Goal: Information Seeking & Learning: Learn about a topic

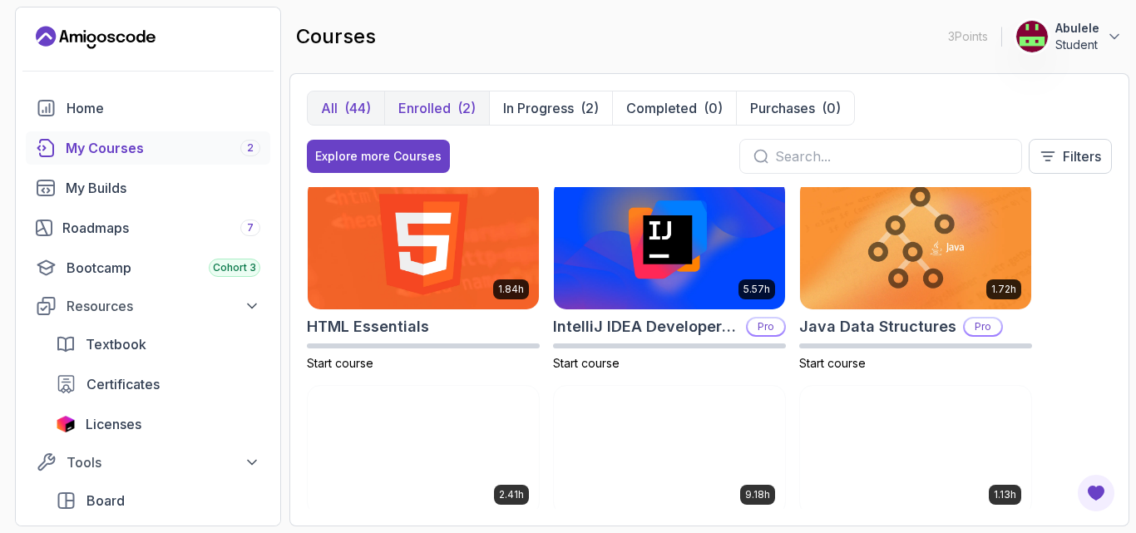
scroll to position [499, 0]
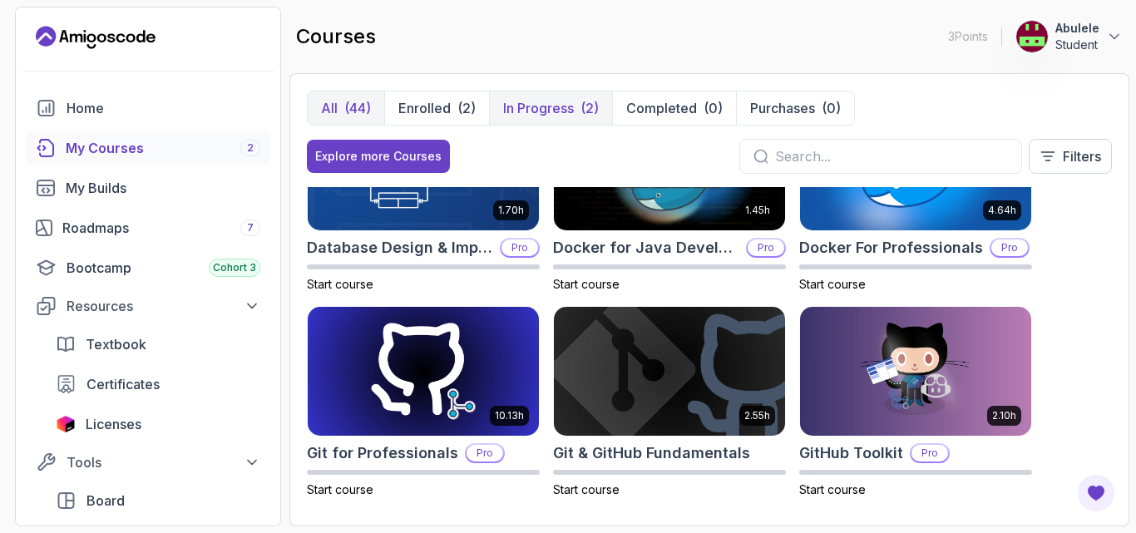
click at [538, 106] on p "In Progress" at bounding box center [538, 108] width 71 height 20
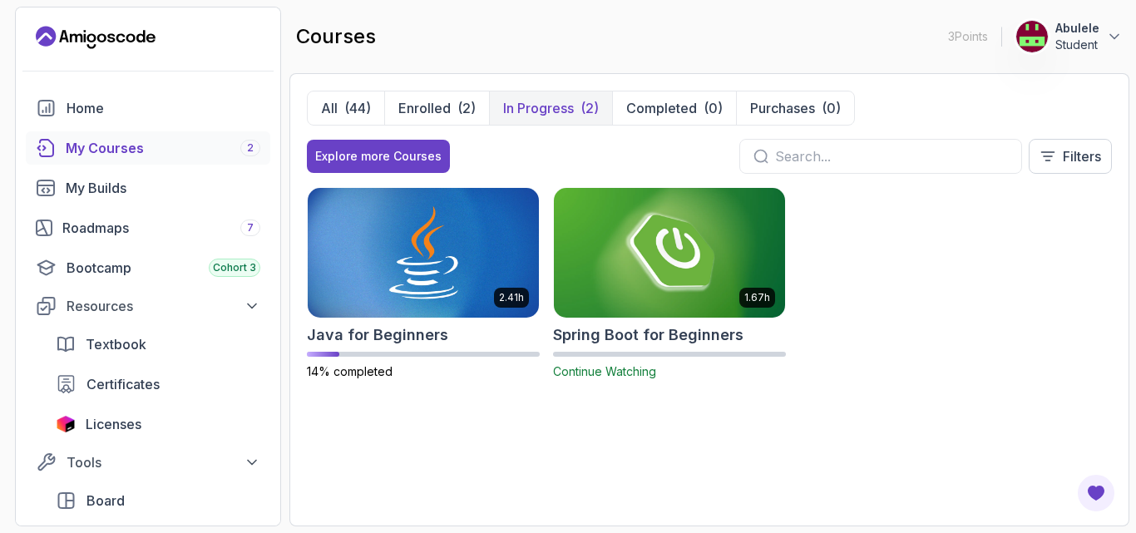
click at [652, 251] on img at bounding box center [669, 253] width 243 height 136
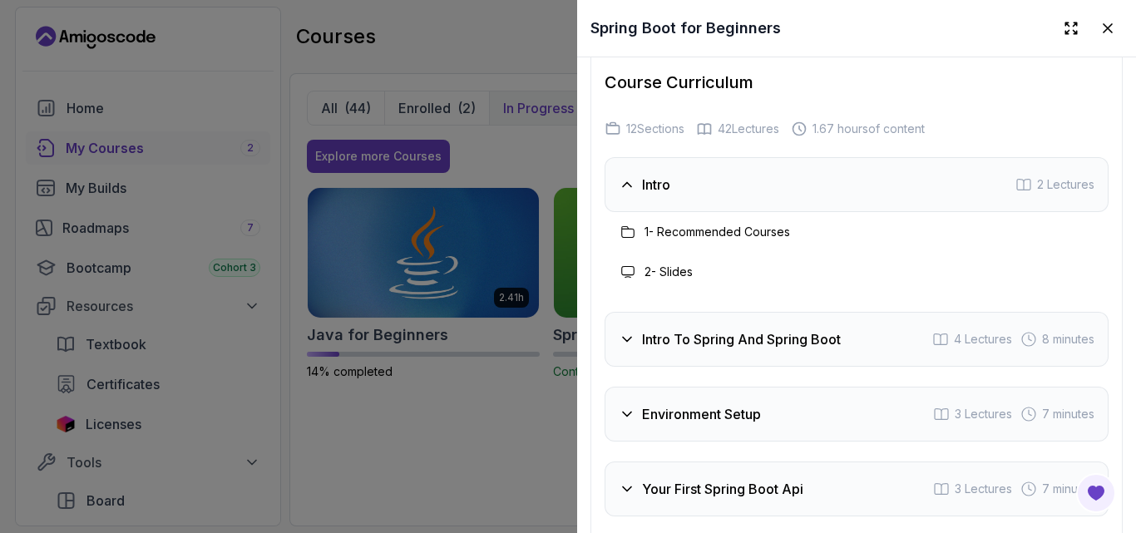
scroll to position [2627, 0]
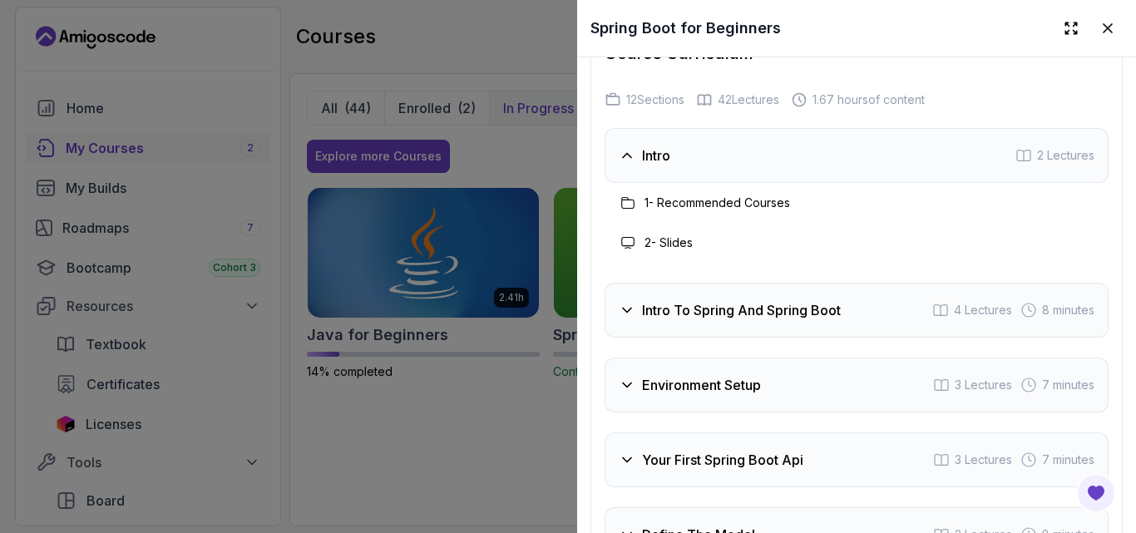
click at [862, 164] on div "Intro 2 Lectures" at bounding box center [856, 155] width 504 height 55
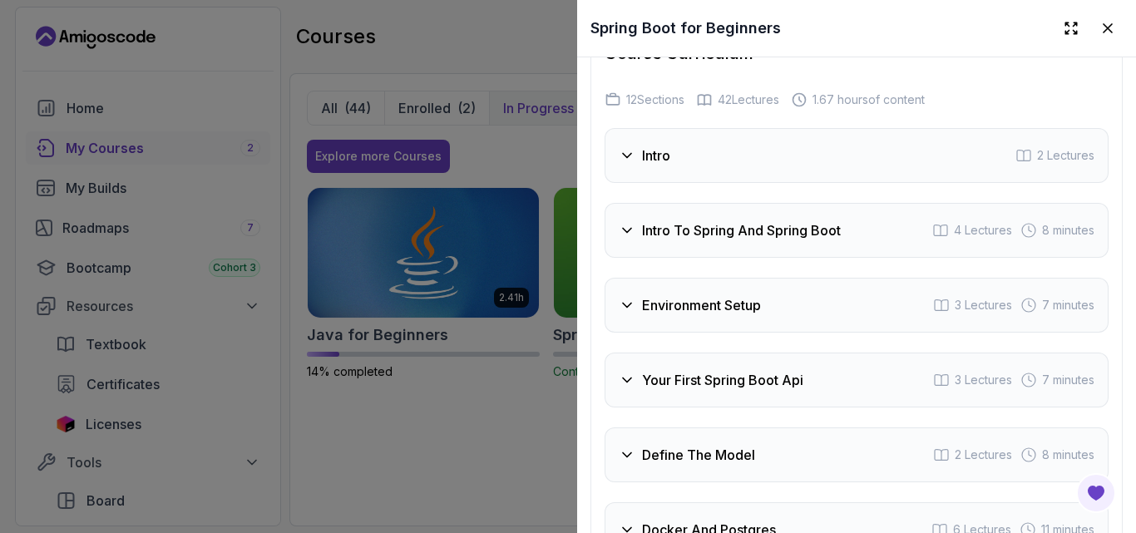
click at [862, 164] on div "Intro 2 Lectures" at bounding box center [856, 155] width 504 height 55
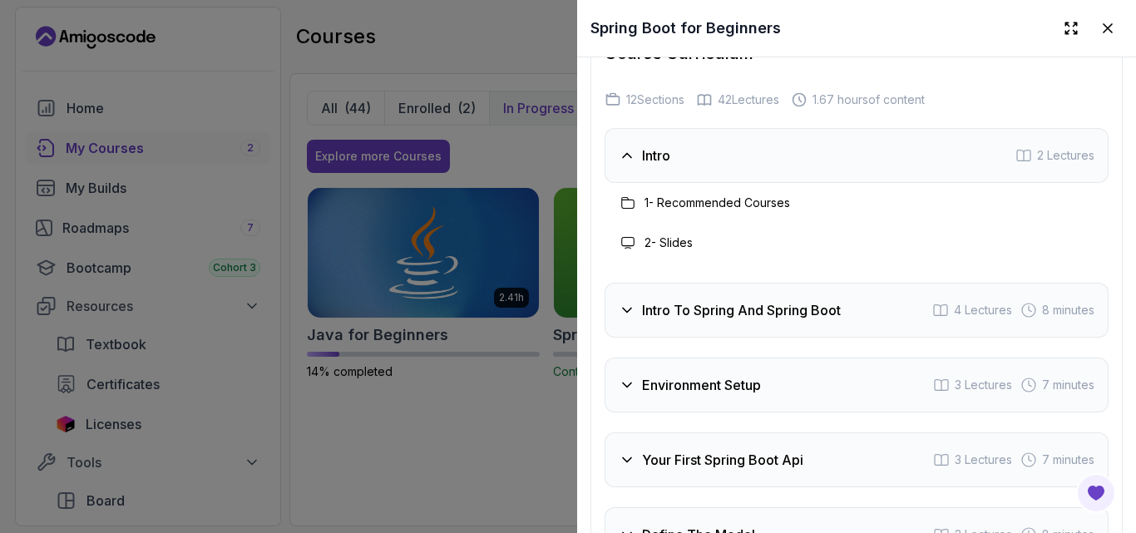
click at [773, 253] on div "2 - Slides" at bounding box center [856, 243] width 477 height 20
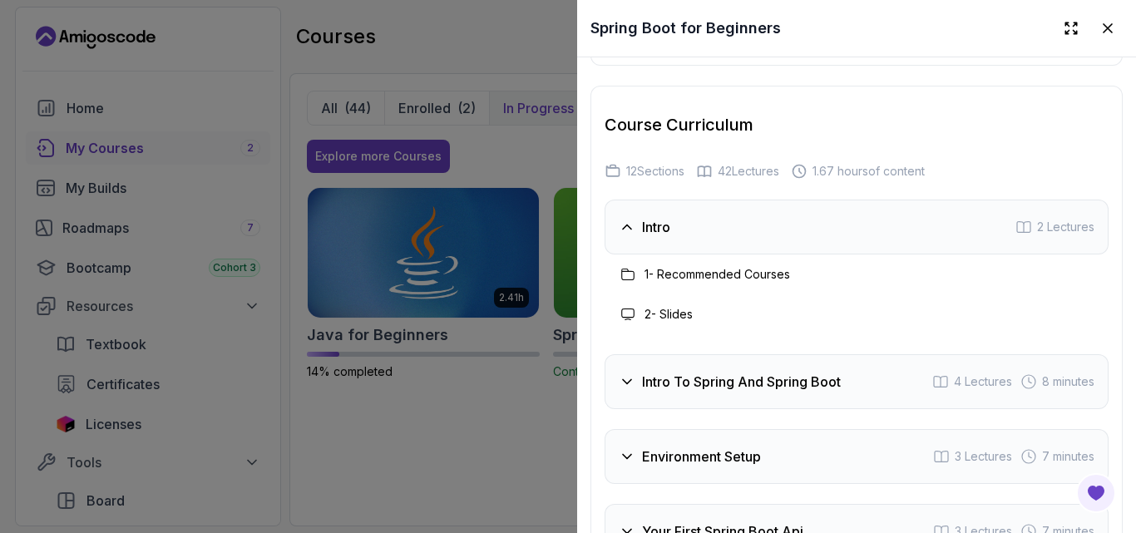
scroll to position [2544, 0]
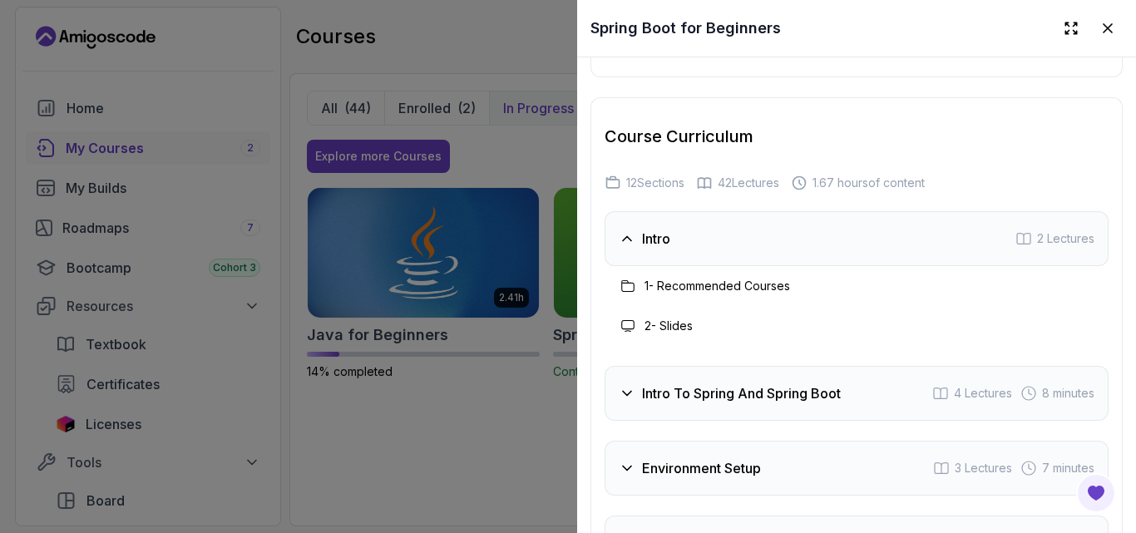
click at [629, 247] on icon at bounding box center [627, 238] width 17 height 17
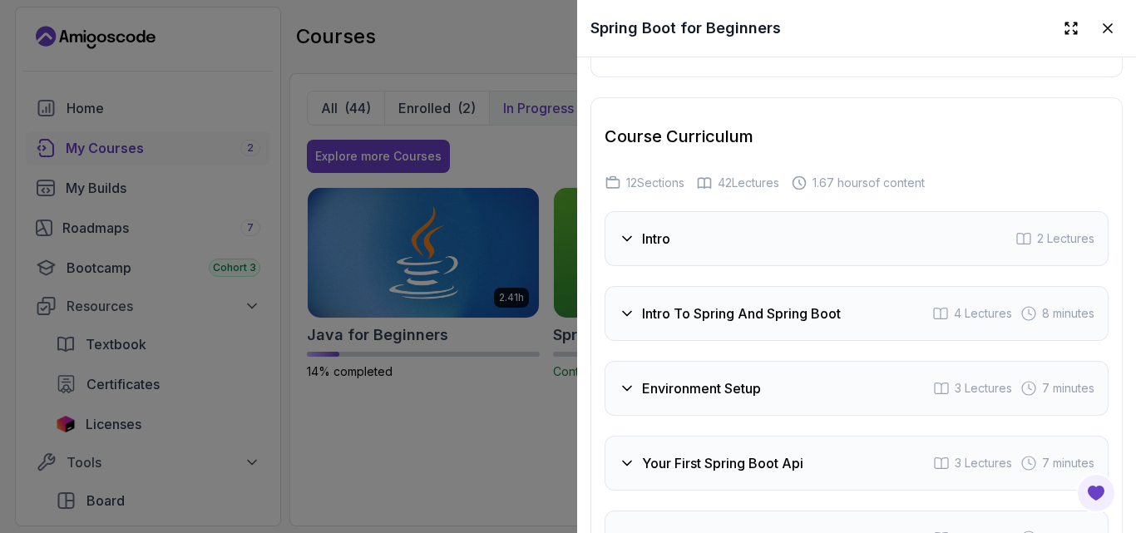
click at [629, 247] on icon at bounding box center [627, 238] width 17 height 17
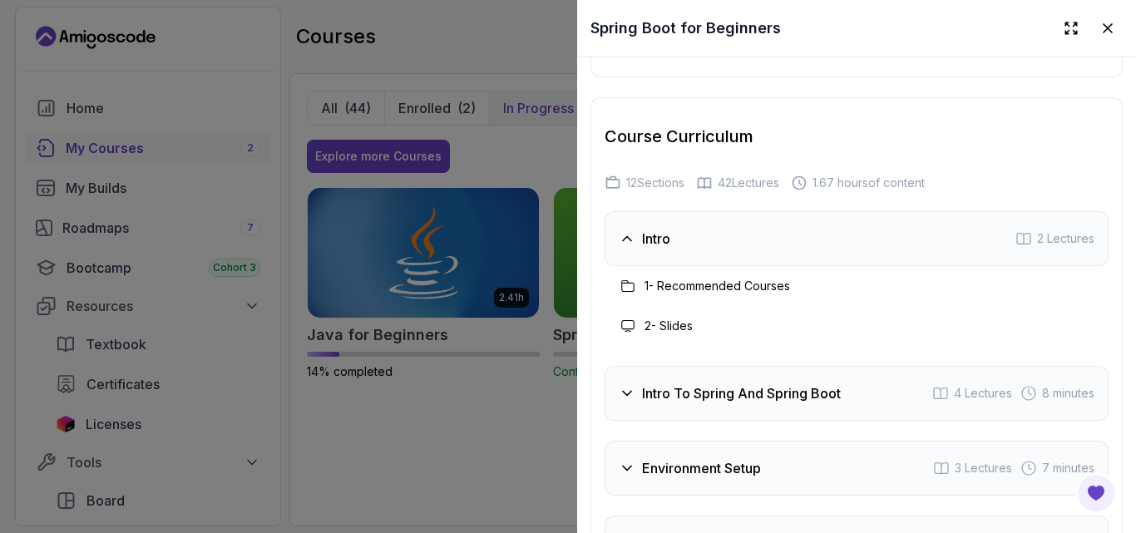
click at [678, 403] on h3 "Intro To Spring And Spring Boot" at bounding box center [741, 393] width 199 height 20
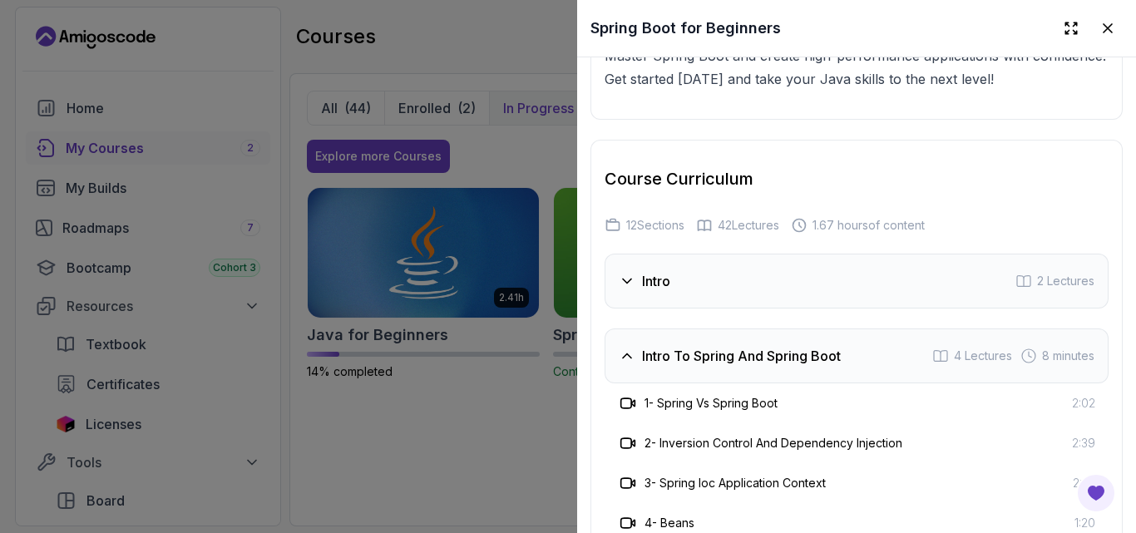
scroll to position [2461, 0]
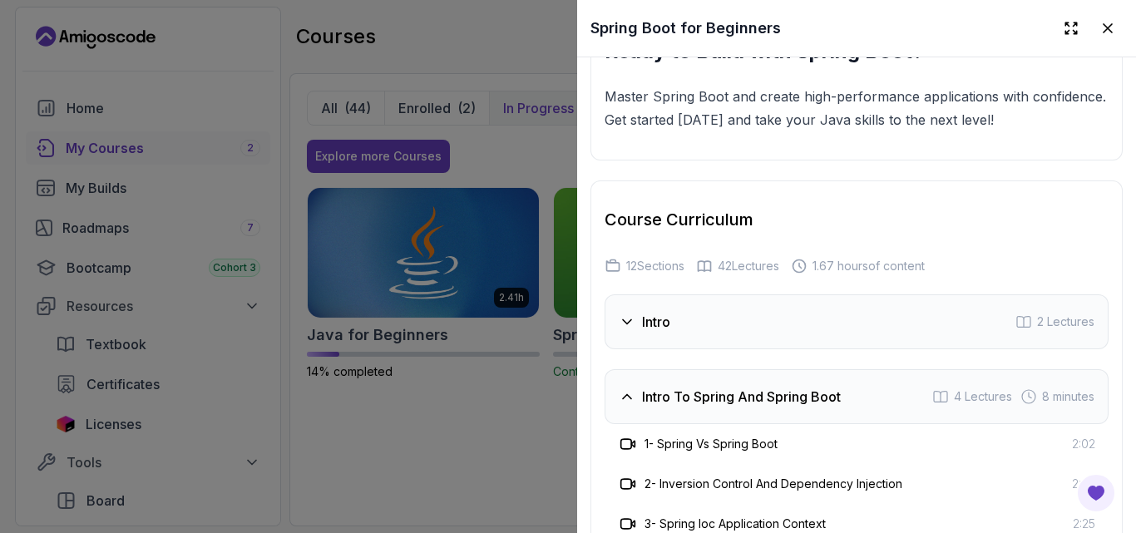
click at [688, 334] on div "Intro 2 Lectures" at bounding box center [856, 321] width 504 height 55
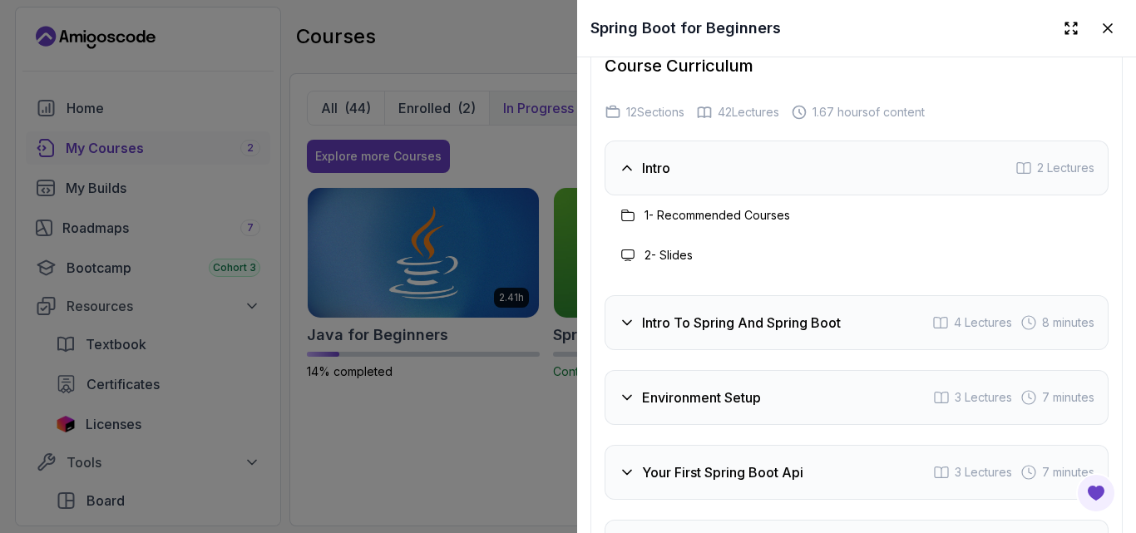
scroll to position [2711, 0]
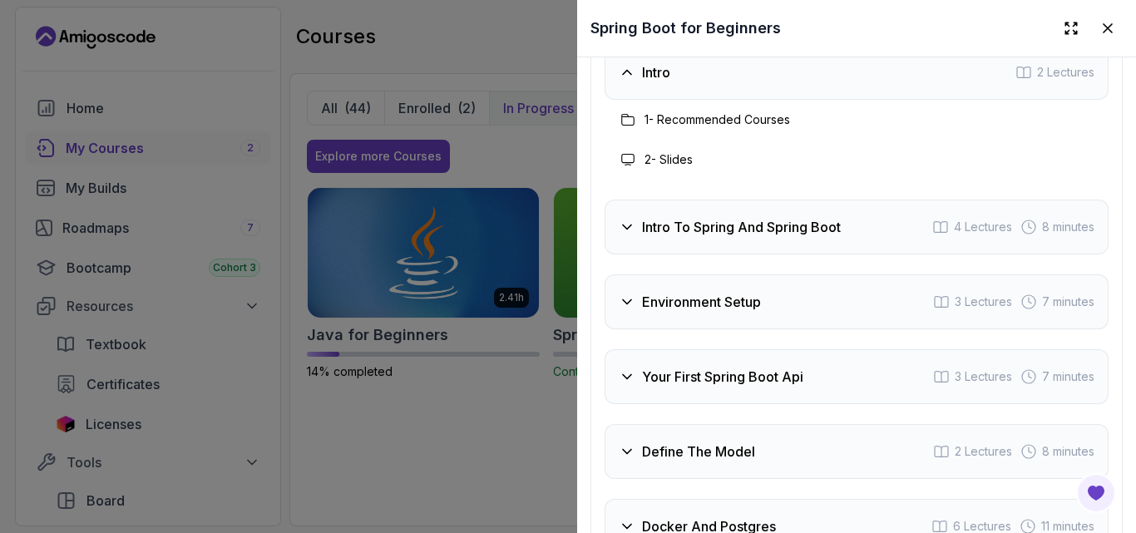
click at [628, 166] on icon at bounding box center [627, 159] width 13 height 13
click at [660, 128] on h3 "1 - Recommended Courses" at bounding box center [717, 119] width 146 height 17
click at [624, 126] on icon at bounding box center [627, 119] width 13 height 13
click at [681, 237] on h3 "Intro To Spring And Spring Boot" at bounding box center [741, 227] width 199 height 20
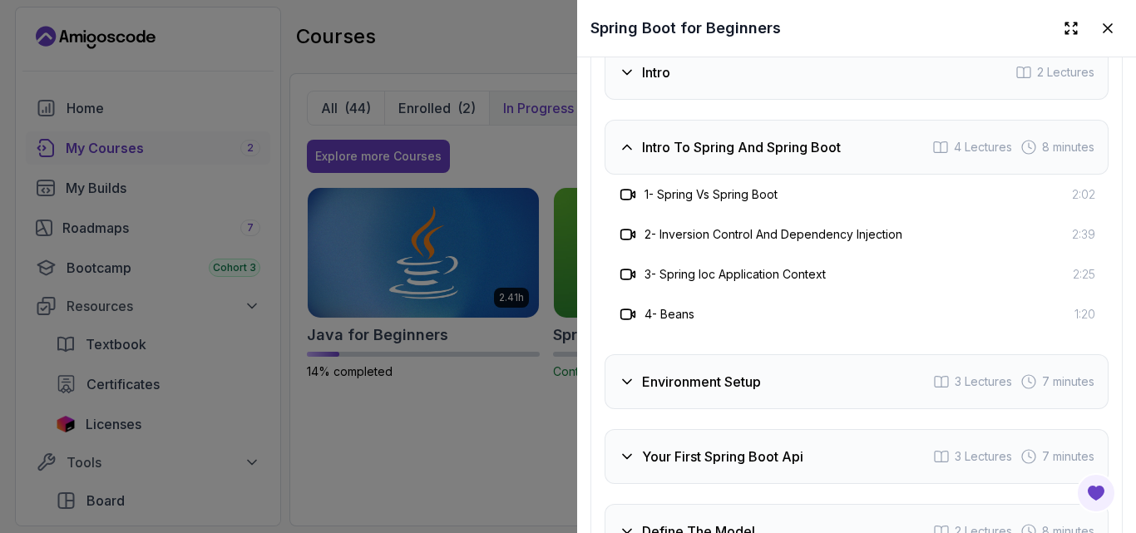
click at [628, 203] on icon at bounding box center [627, 194] width 17 height 17
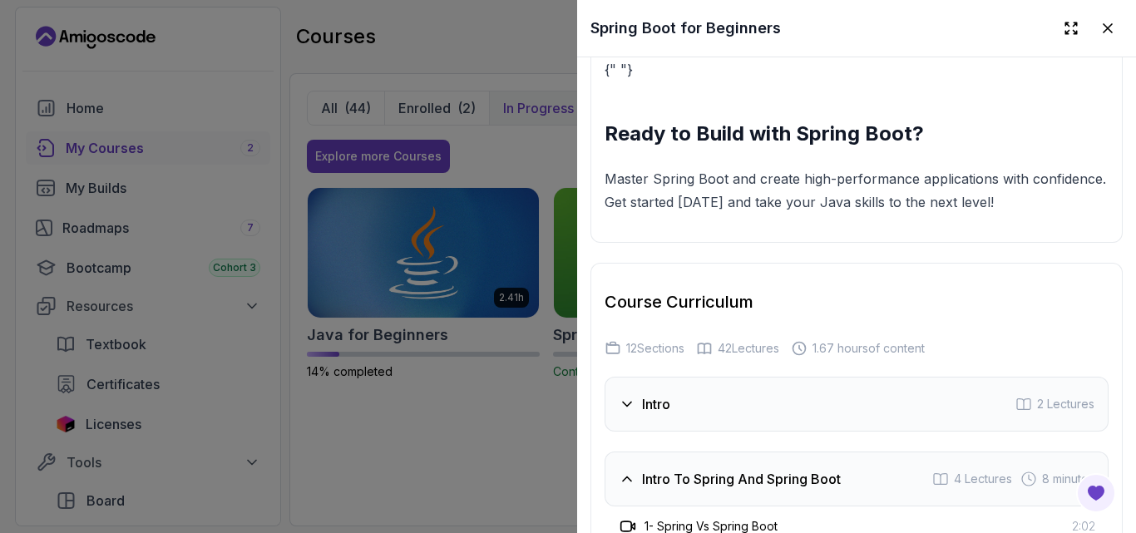
scroll to position [2378, 0]
click at [395, 228] on div at bounding box center [568, 266] width 1136 height 533
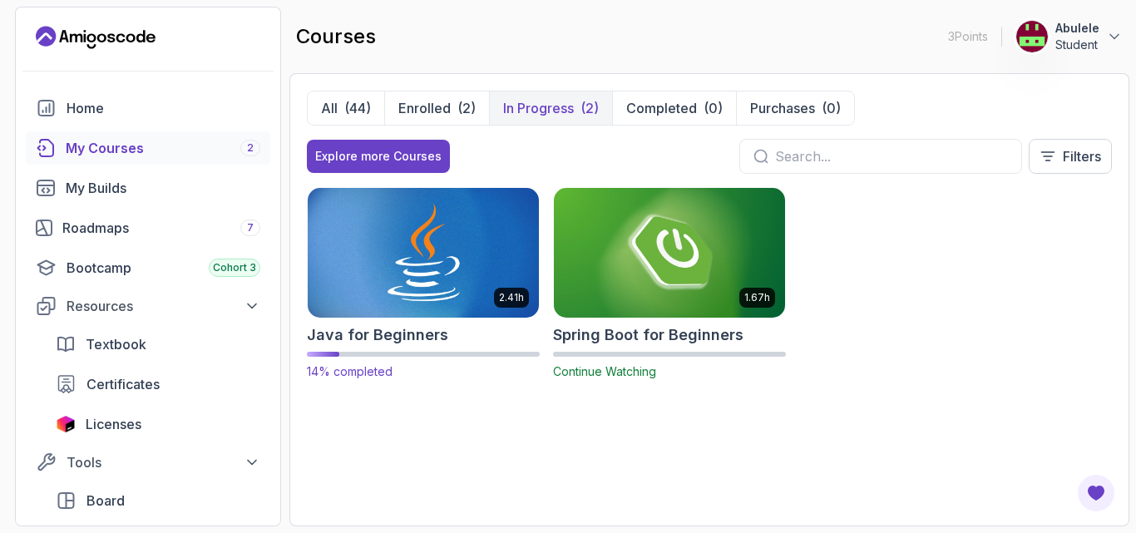
click at [452, 243] on img at bounding box center [423, 253] width 243 height 136
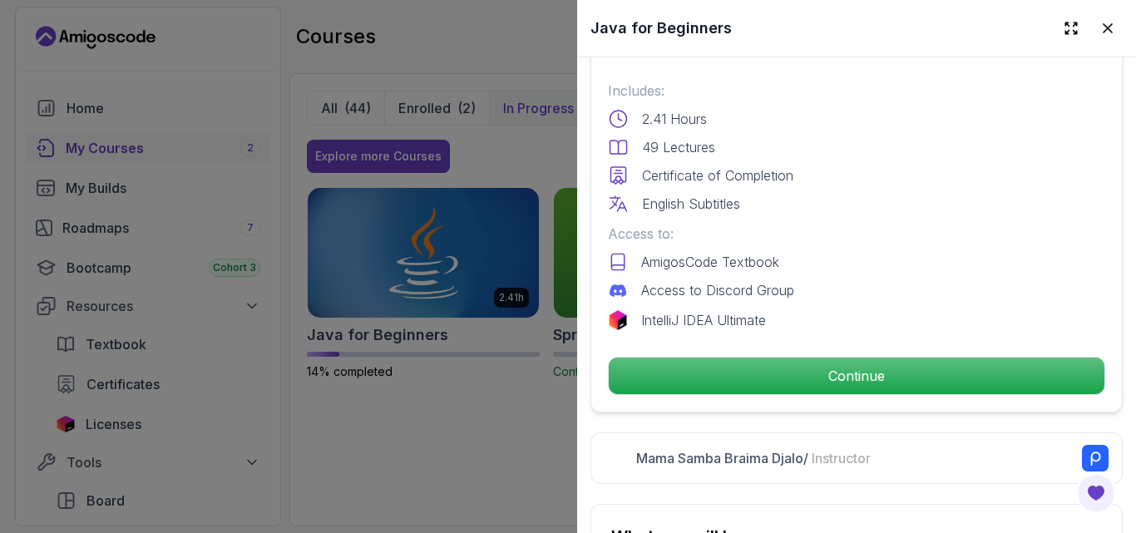
scroll to position [665, 0]
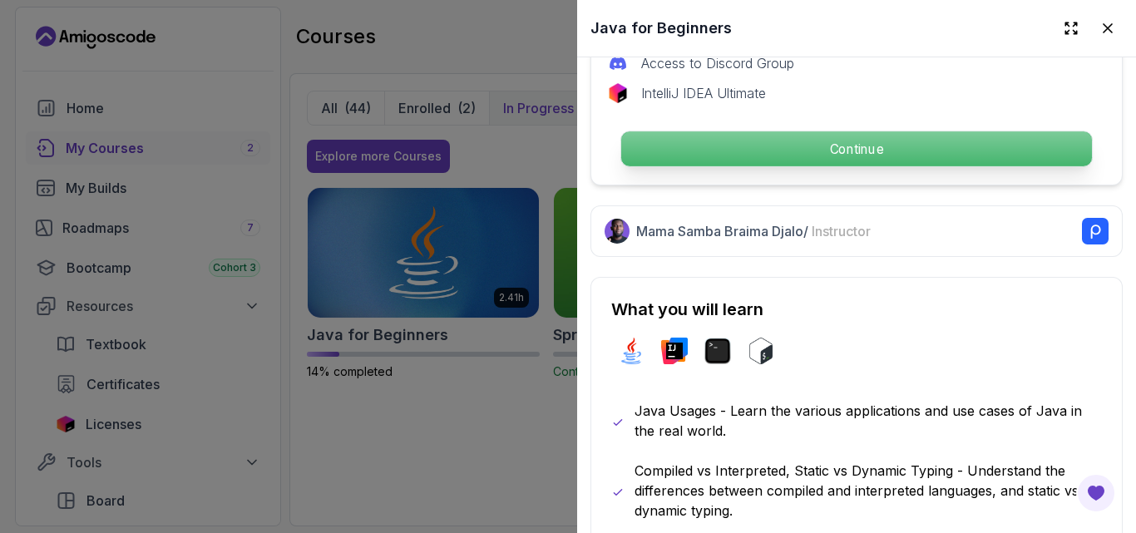
click at [858, 141] on p "Continue" at bounding box center [856, 148] width 471 height 35
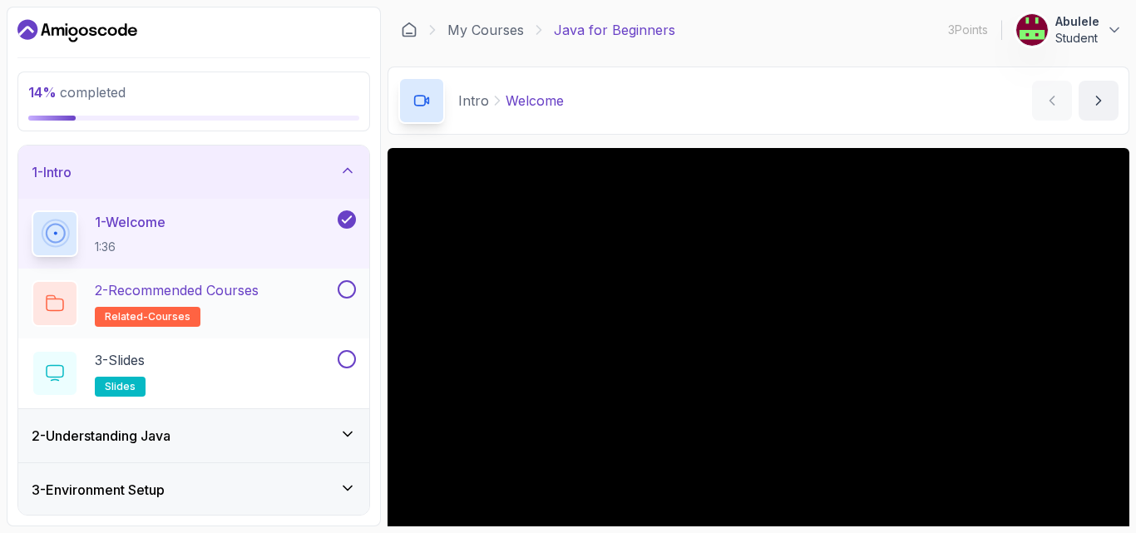
click at [212, 296] on p "2 - Recommended Courses" at bounding box center [177, 290] width 164 height 20
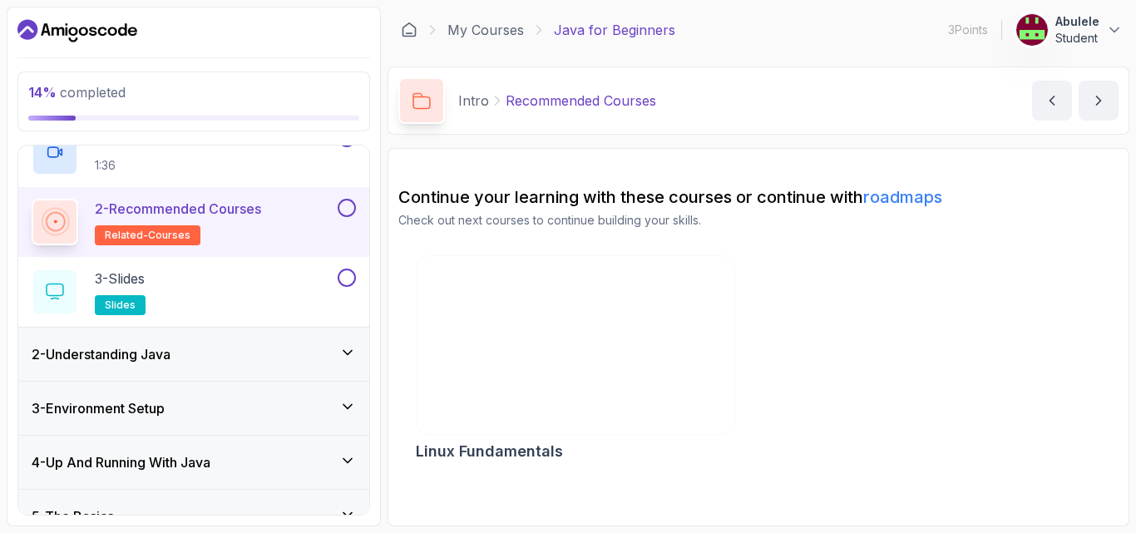
scroll to position [83, 0]
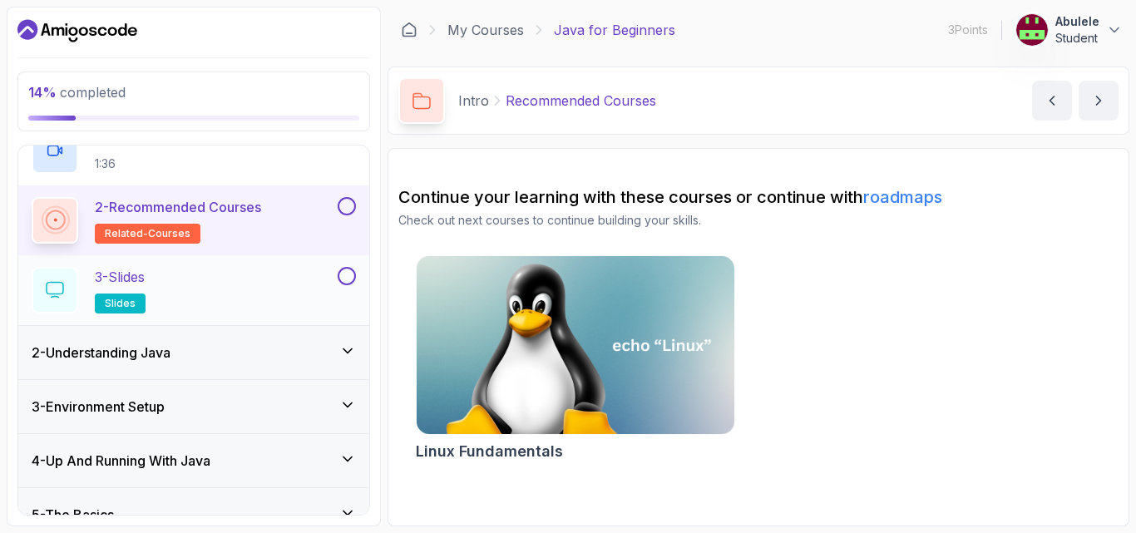
click at [164, 277] on div "3 - Slides slides" at bounding box center [183, 290] width 303 height 47
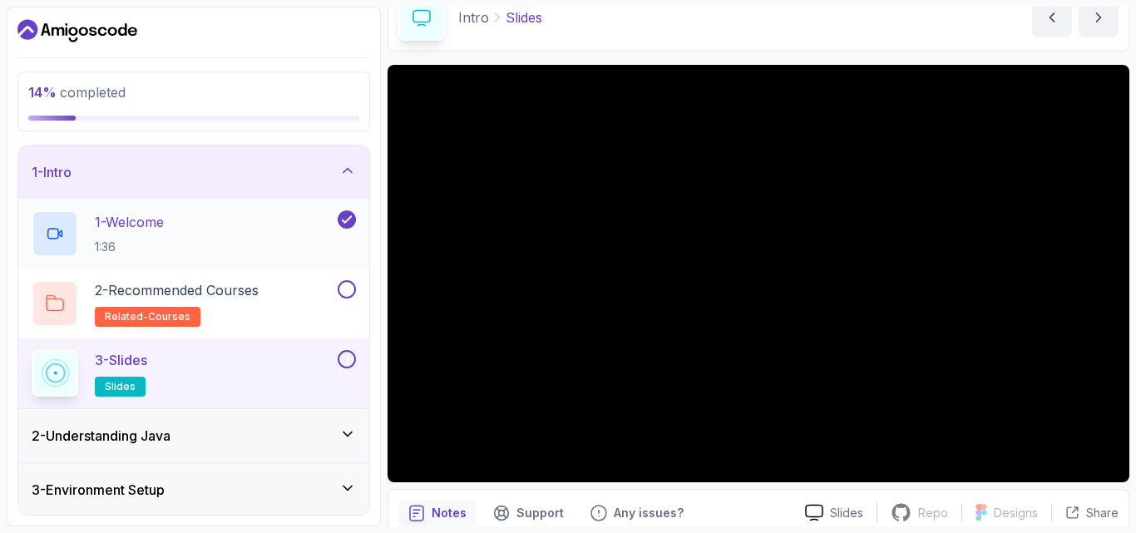
click at [239, 229] on div "1 - Welcome 1:36" at bounding box center [183, 233] width 303 height 47
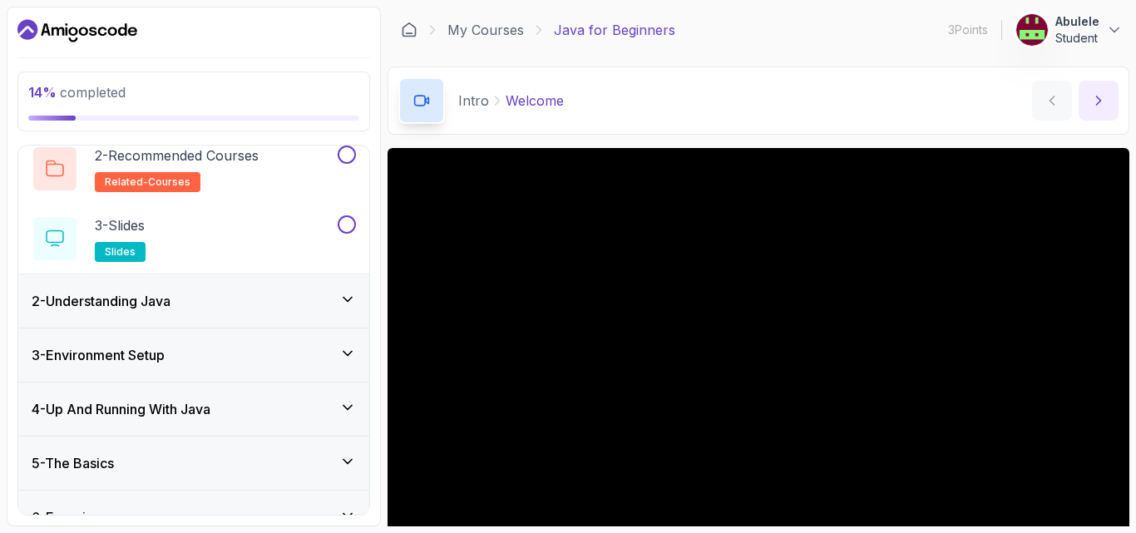
click at [1104, 101] on icon "next content" at bounding box center [1098, 100] width 17 height 17
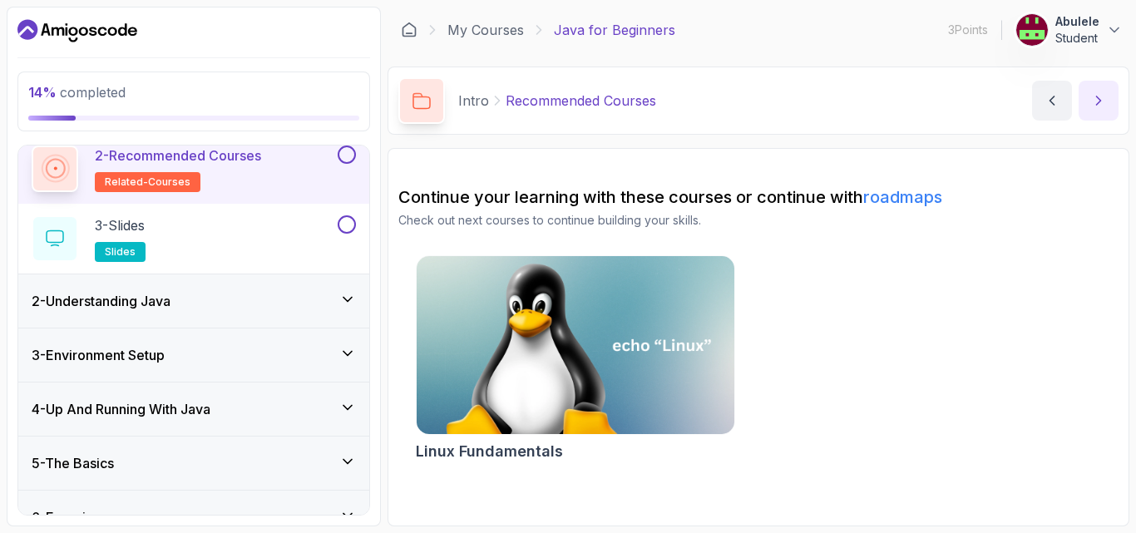
click at [1104, 101] on icon "next content" at bounding box center [1098, 100] width 17 height 17
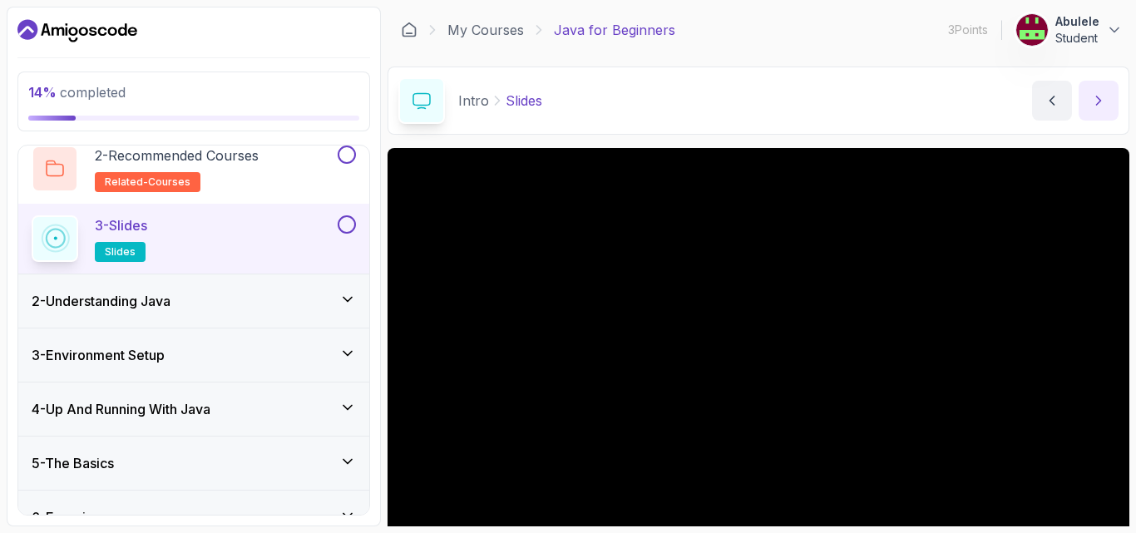
click at [1110, 101] on button "next content" at bounding box center [1098, 101] width 40 height 40
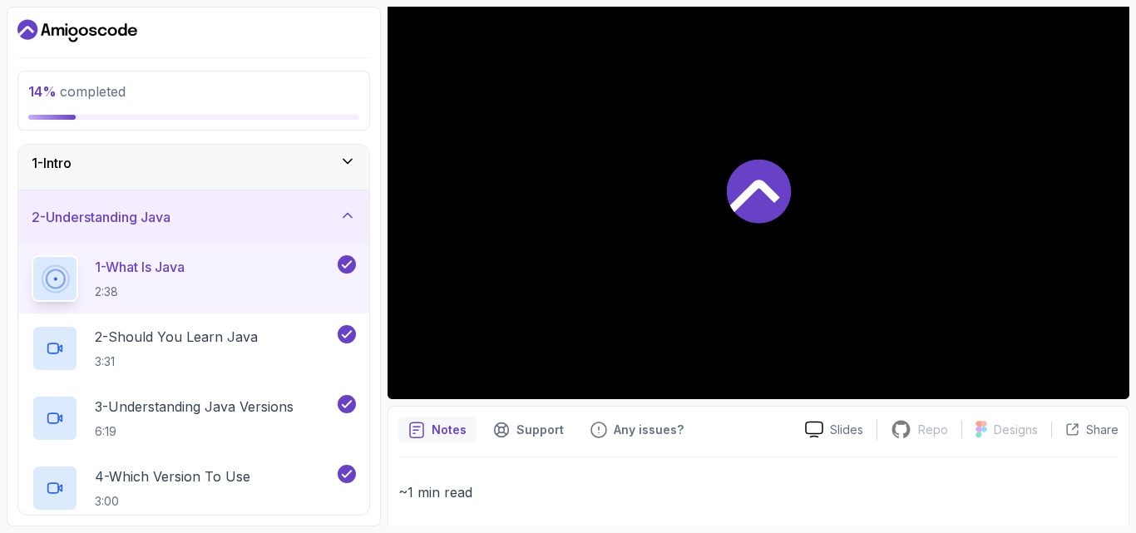
scroll to position [83, 0]
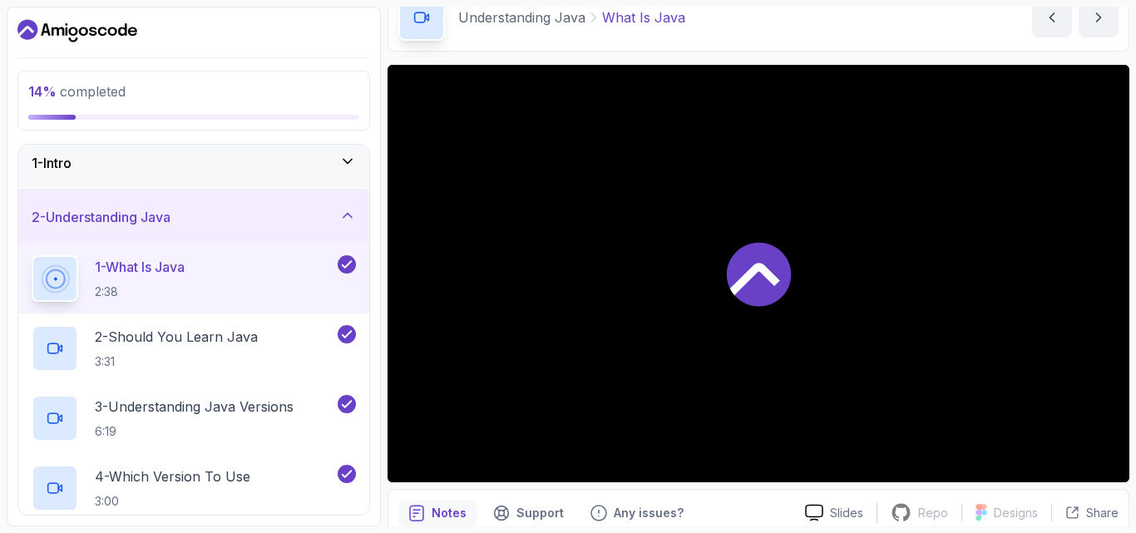
click at [952, 294] on div at bounding box center [758, 273] width 742 height 417
click at [343, 167] on icon at bounding box center [347, 161] width 17 height 17
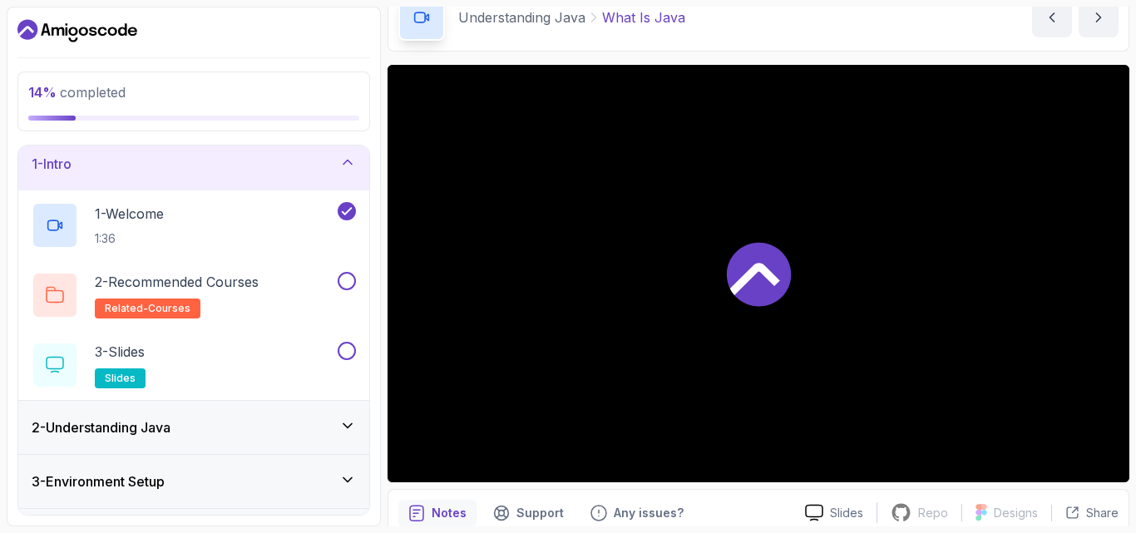
click at [343, 167] on icon at bounding box center [347, 162] width 17 height 17
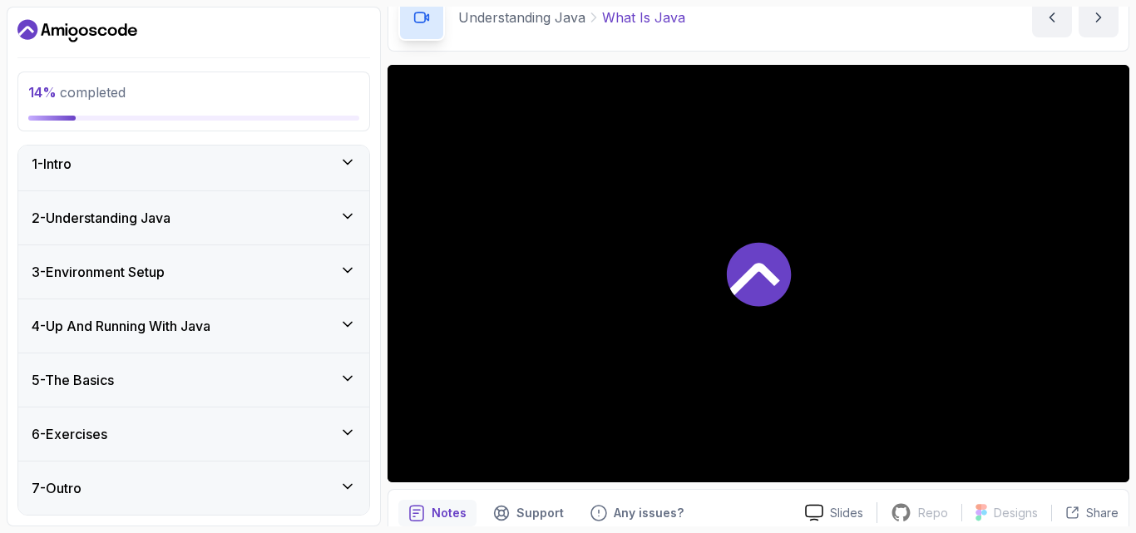
click at [351, 157] on icon at bounding box center [347, 162] width 17 height 17
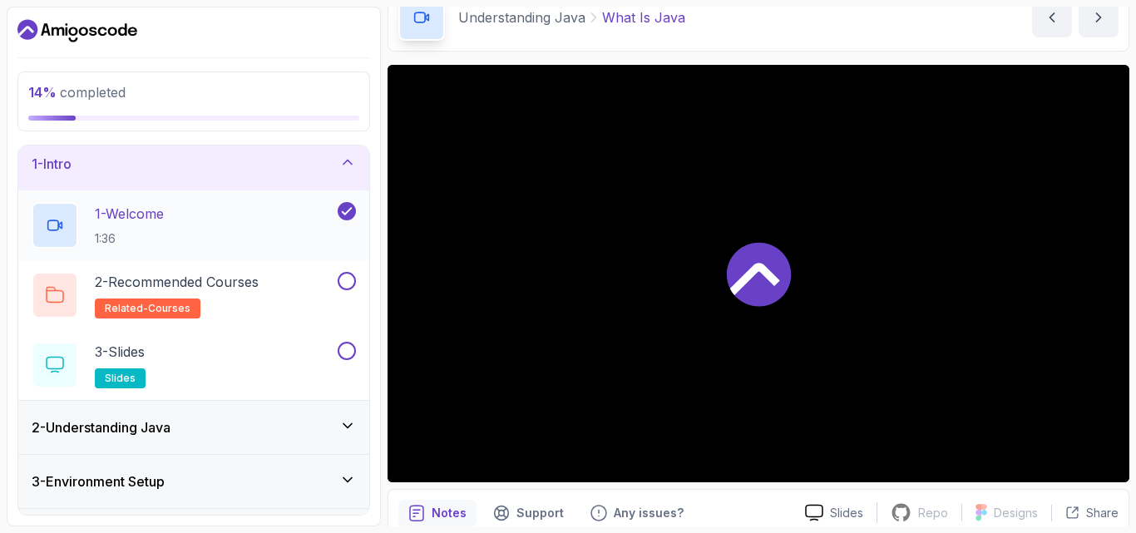
click at [130, 217] on p "1 - Welcome" at bounding box center [129, 214] width 69 height 20
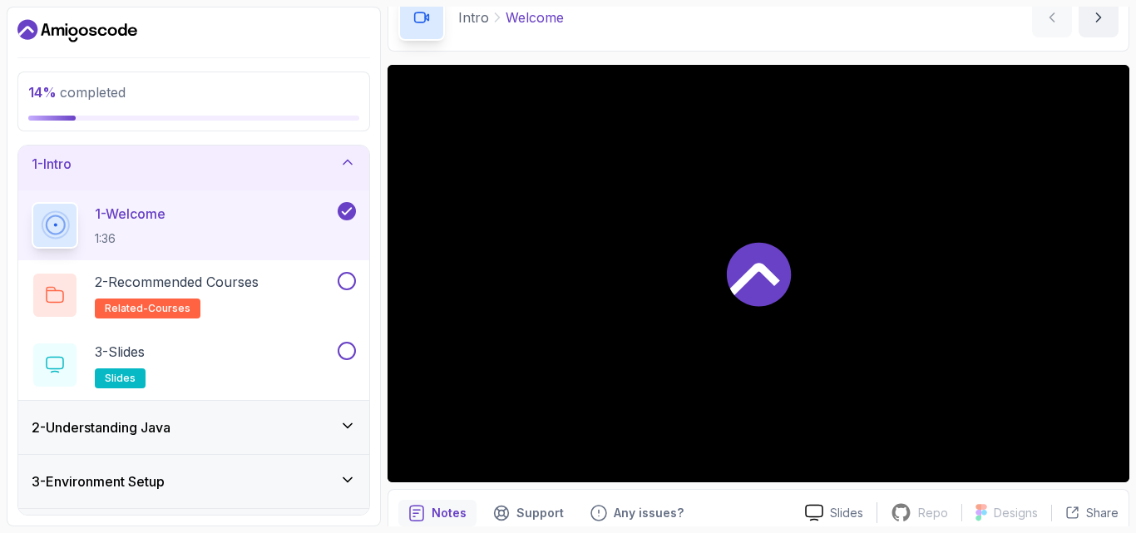
click at [286, 428] on div "2 - Understanding Java" at bounding box center [194, 427] width 324 height 20
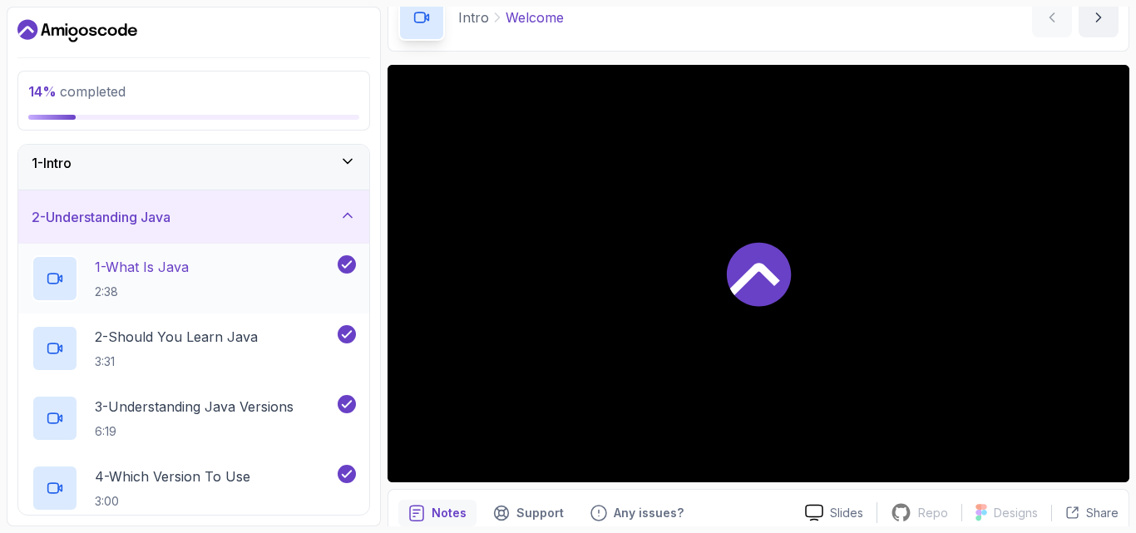
click at [59, 274] on icon at bounding box center [55, 278] width 17 height 17
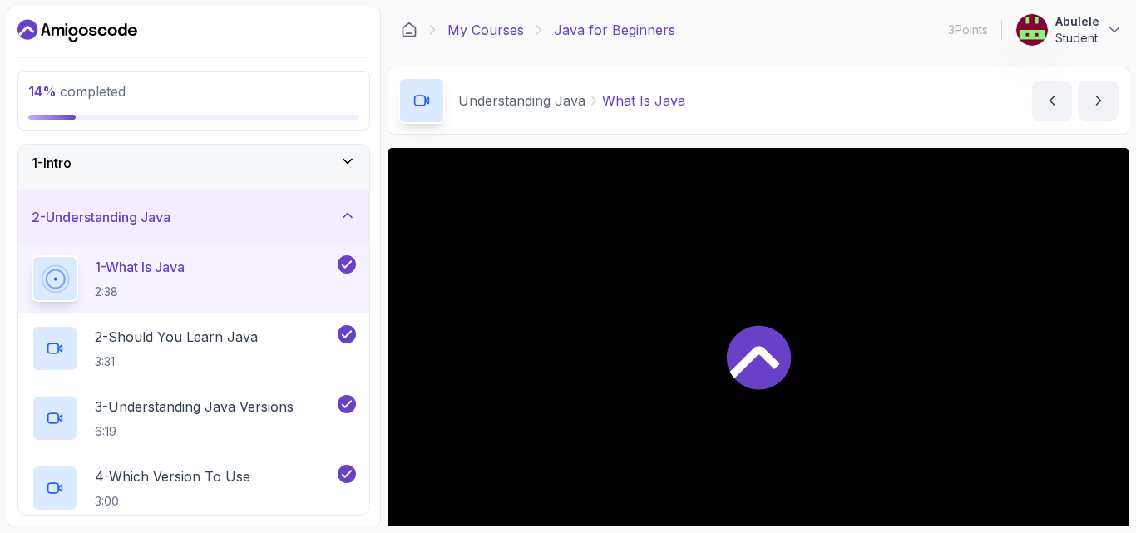
click at [502, 35] on link "My Courses" at bounding box center [485, 30] width 76 height 20
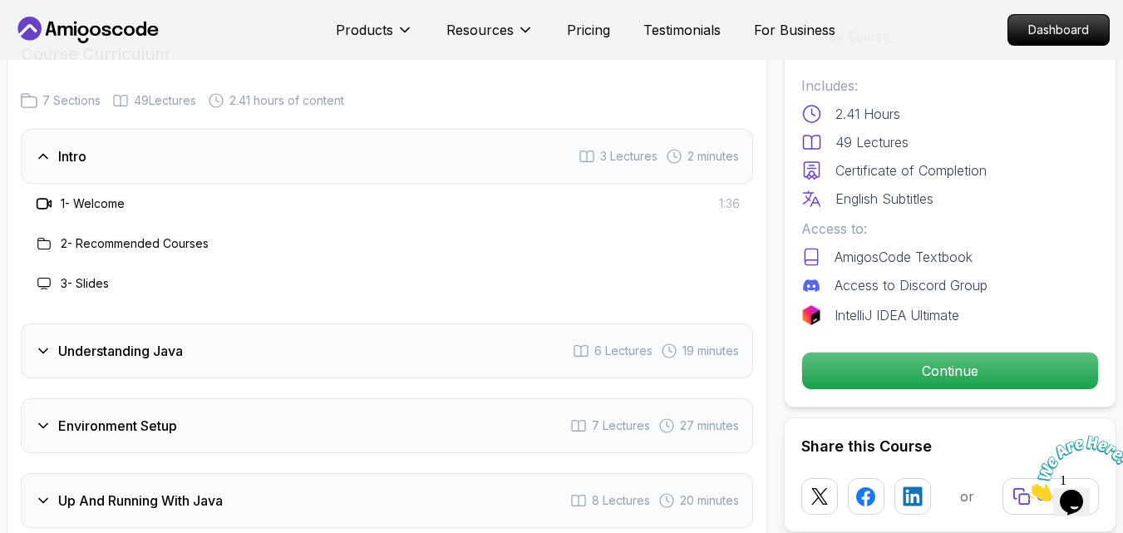
scroll to position [2494, 0]
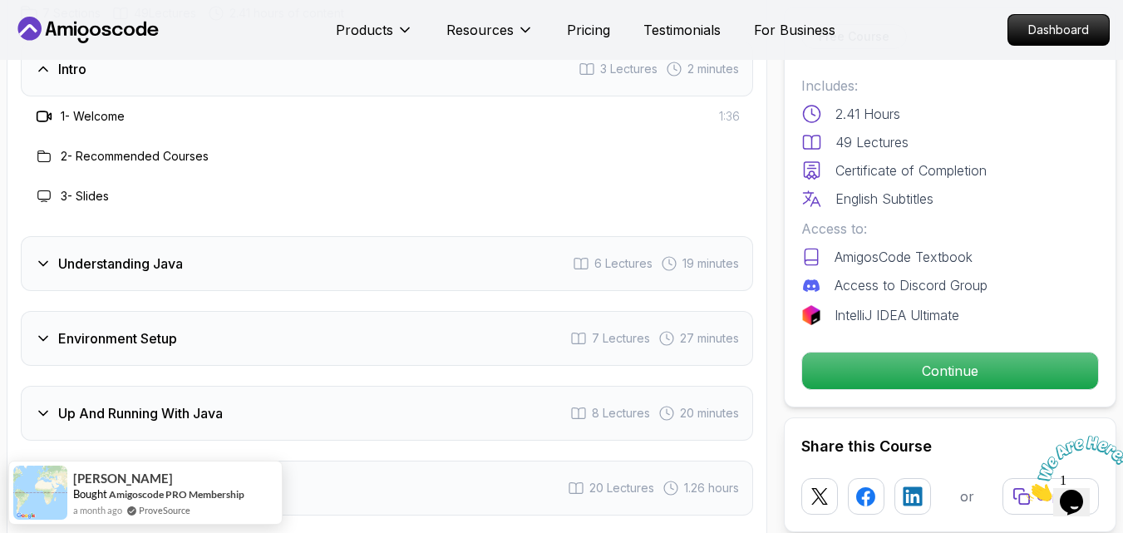
click at [391, 236] on div "Understanding Java 6 Lectures 19 minutes" at bounding box center [387, 263] width 733 height 55
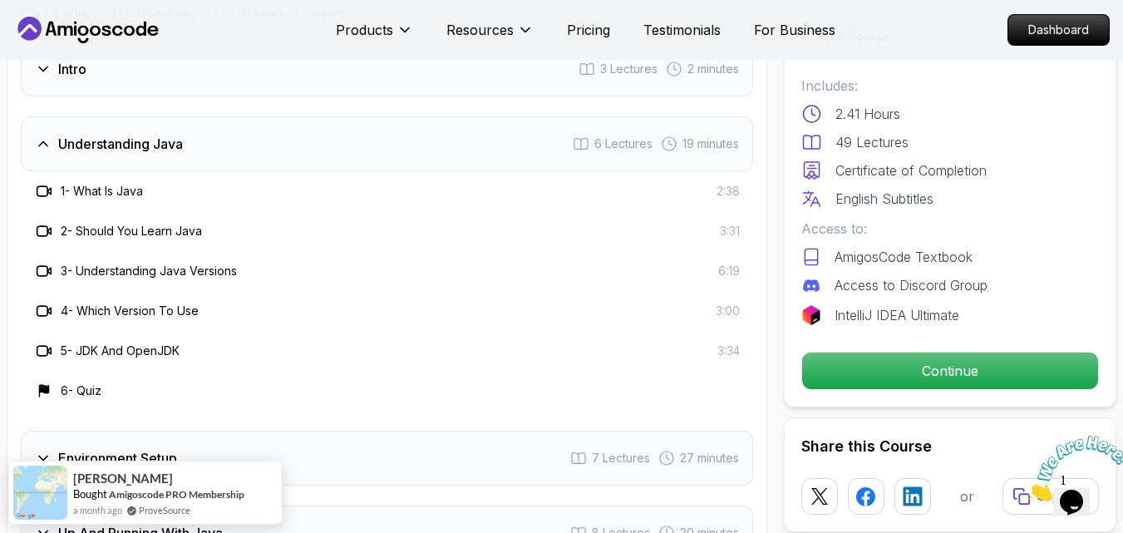
click at [43, 183] on icon at bounding box center [44, 191] width 17 height 17
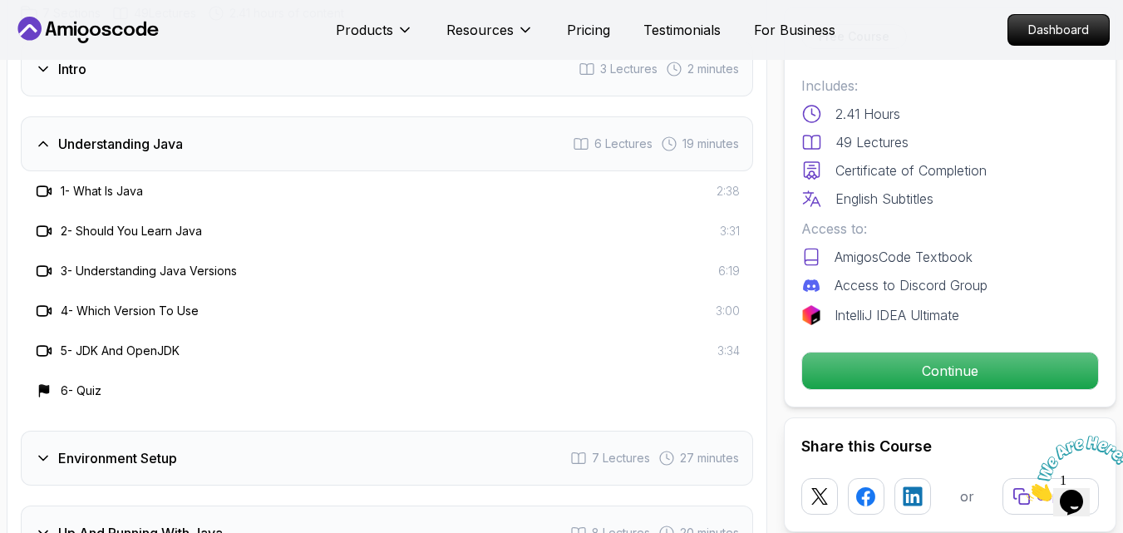
click at [45, 183] on icon at bounding box center [44, 191] width 17 height 17
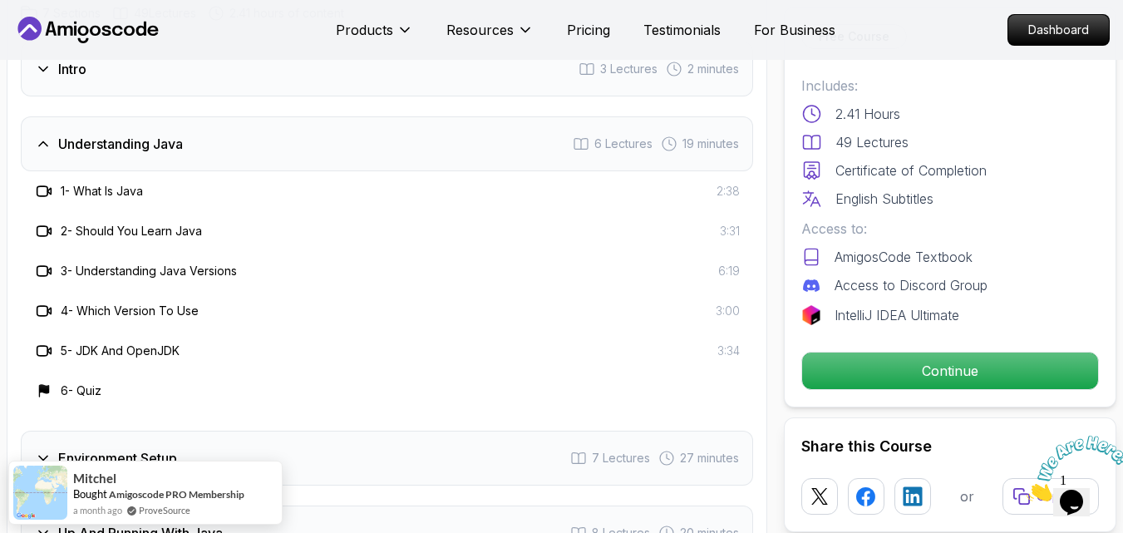
click at [40, 183] on icon at bounding box center [44, 191] width 17 height 17
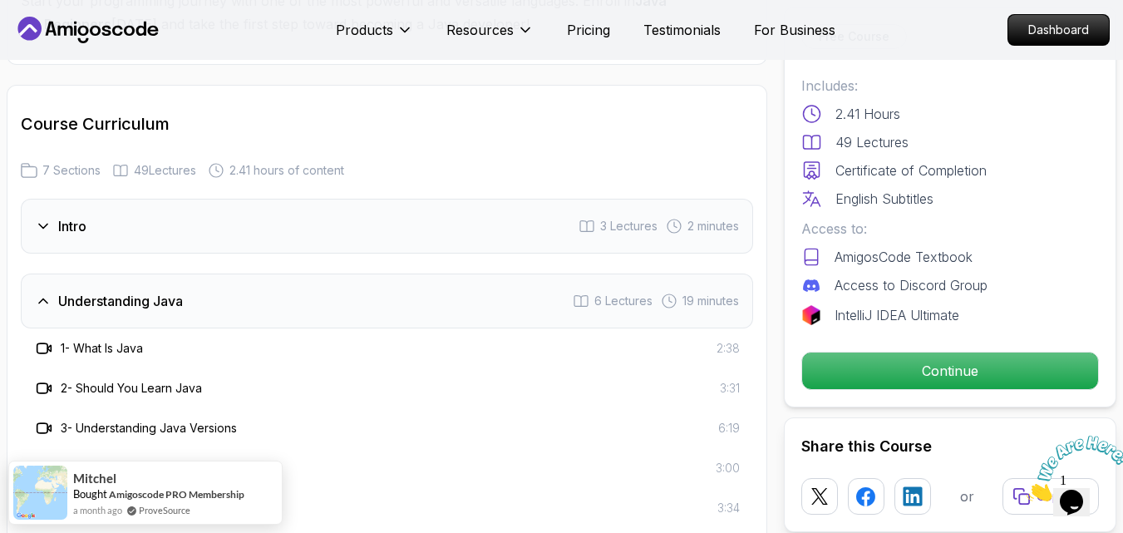
scroll to position [2328, 0]
